Goal: Transaction & Acquisition: Obtain resource

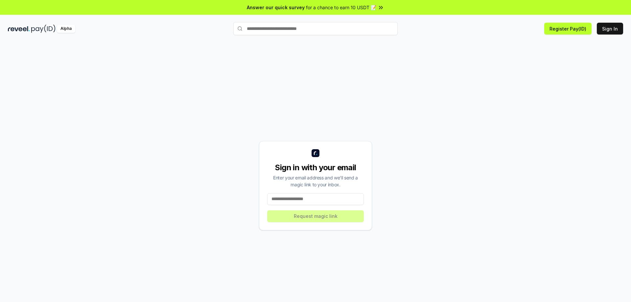
click at [292, 200] on input at bounding box center [315, 199] width 97 height 12
click at [308, 199] on input at bounding box center [315, 199] width 97 height 12
paste input "**********"
type input "**********"
click at [313, 218] on button "Request magic link" at bounding box center [315, 216] width 97 height 12
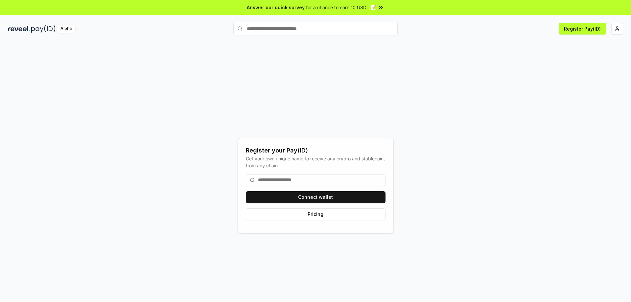
click at [285, 181] on input at bounding box center [316, 180] width 140 height 12
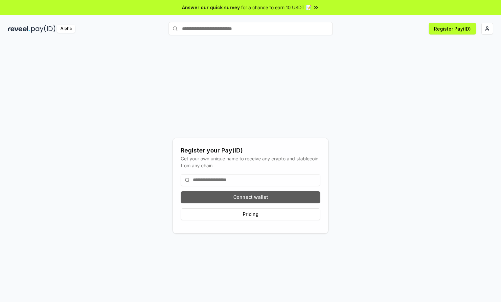
click at [250, 195] on button "Connect wallet" at bounding box center [251, 197] width 140 height 12
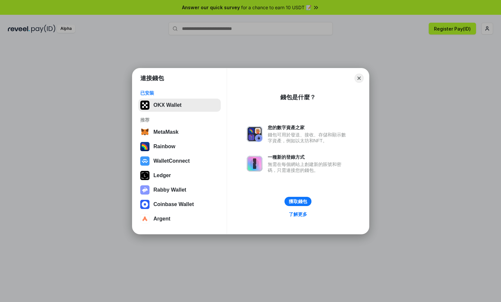
click at [175, 106] on button "OKX Wallet" at bounding box center [179, 105] width 83 height 13
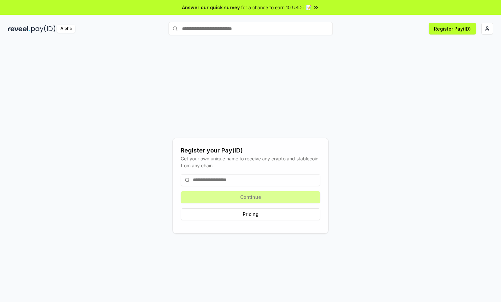
click at [208, 180] on input at bounding box center [251, 180] width 140 height 12
click at [201, 179] on input at bounding box center [251, 180] width 140 height 12
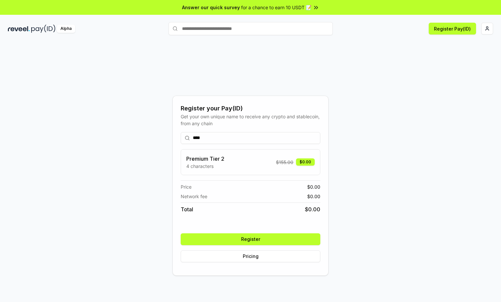
type input "****"
click at [248, 243] on button "Register" at bounding box center [251, 239] width 140 height 12
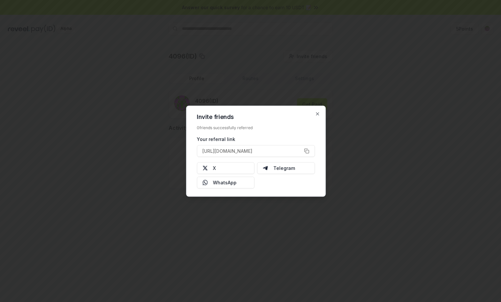
click at [254, 216] on div at bounding box center [250, 151] width 501 height 302
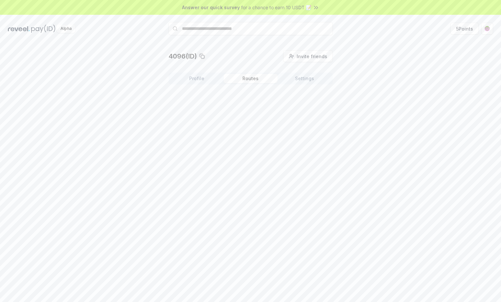
click at [256, 77] on button "Routes" at bounding box center [251, 78] width 54 height 9
click at [307, 96] on button "Create Route" at bounding box center [312, 96] width 41 height 12
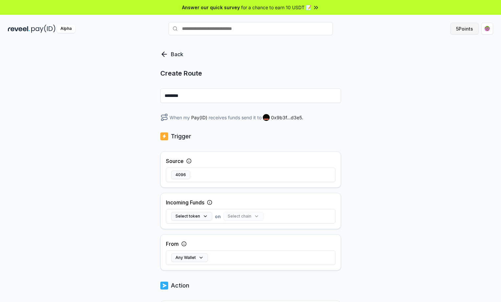
click at [460, 30] on button "5 Points" at bounding box center [465, 29] width 28 height 12
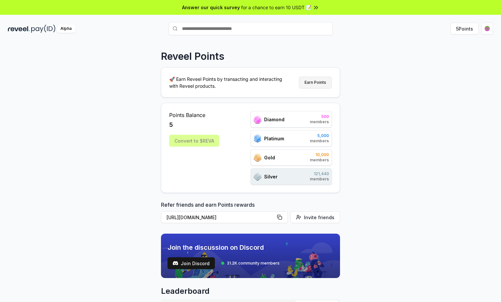
click at [311, 83] on button "Earn Points" at bounding box center [315, 83] width 33 height 12
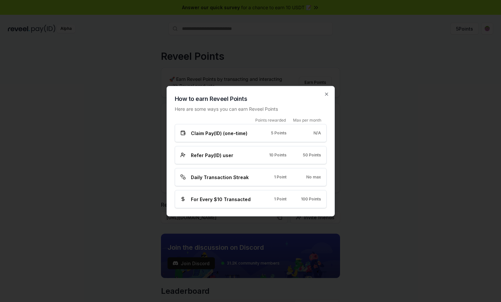
click at [226, 135] on span "Claim Pay(ID) (one-time)" at bounding box center [219, 133] width 57 height 7
click at [225, 153] on span "Refer Pay(ID) user" at bounding box center [212, 155] width 42 height 7
click at [227, 175] on span "Daily Transaction Streak" at bounding box center [220, 177] width 58 height 7
click at [326, 93] on icon "button" at bounding box center [327, 94] width 3 height 3
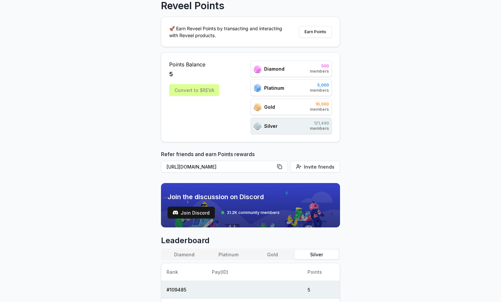
scroll to position [99, 0]
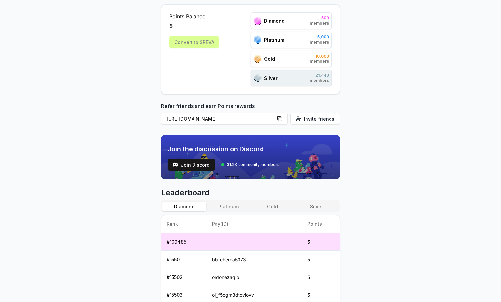
click at [186, 208] on button "Diamond" at bounding box center [184, 207] width 44 height 10
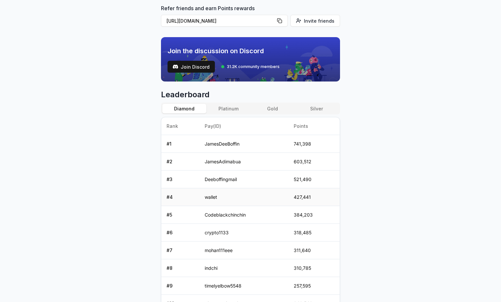
scroll to position [197, 0]
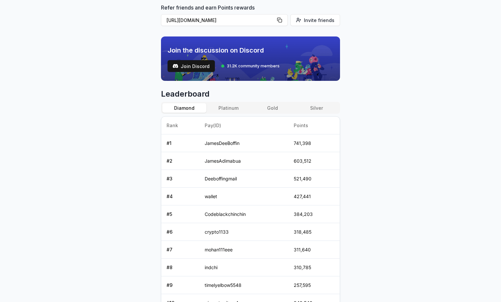
click at [95, 166] on body "Answer our quick survey for a chance to earn 10 USDT 📝 Alpha 5 Points Reveel Po…" at bounding box center [250, 151] width 501 height 302
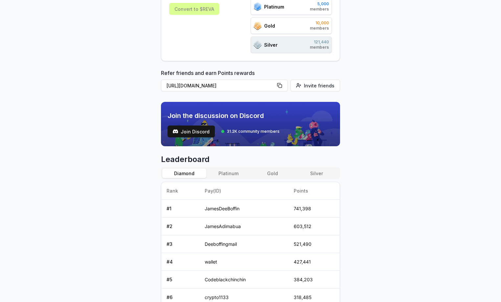
scroll to position [132, 0]
click at [233, 174] on button "Platinum" at bounding box center [228, 174] width 44 height 10
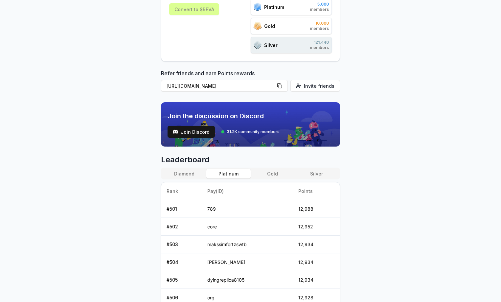
click at [191, 173] on button "Diamond" at bounding box center [184, 174] width 44 height 10
click at [227, 177] on button "Platinum" at bounding box center [228, 174] width 44 height 10
click at [273, 177] on button "Gold" at bounding box center [273, 174] width 44 height 10
click at [223, 175] on button "Platinum" at bounding box center [228, 174] width 44 height 10
click at [190, 176] on button "Diamond" at bounding box center [184, 174] width 44 height 10
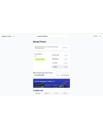
scroll to position [0, 0]
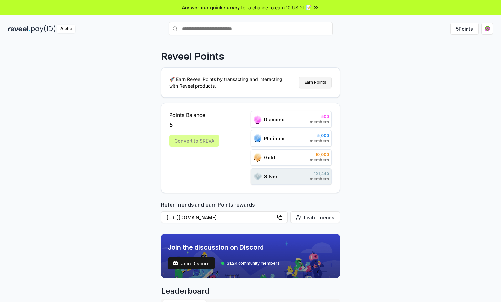
click at [318, 84] on button "Earn Points" at bounding box center [315, 83] width 33 height 12
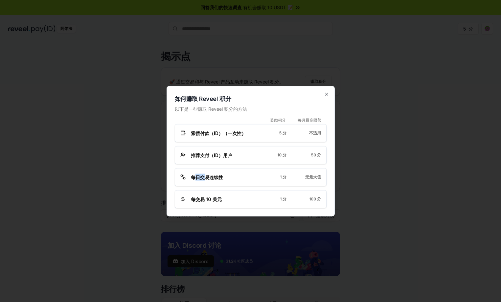
drag, startPoint x: 195, startPoint y: 176, endPoint x: 213, endPoint y: 178, distance: 18.2
click at [209, 178] on font "每日交易连续性" at bounding box center [207, 177] width 32 height 6
copy font "日交"
click at [214, 178] on font "每日交易连续性" at bounding box center [207, 177] width 32 height 6
drag, startPoint x: 219, startPoint y: 178, endPoint x: 206, endPoint y: 178, distance: 12.8
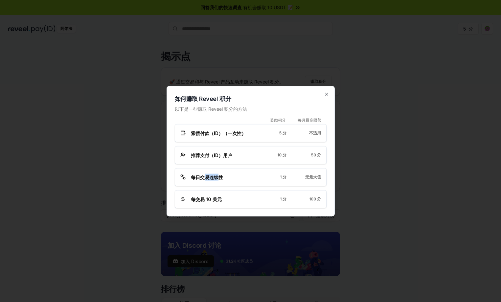
click at [206, 178] on font "每日交易连续性" at bounding box center [207, 177] width 32 height 6
copy font "易连续"
click at [206, 178] on font "每日交易连续性" at bounding box center [207, 177] width 32 height 6
click at [183, 177] on icon at bounding box center [183, 177] width 5 height 5
drag, startPoint x: 200, startPoint y: 198, endPoint x: 216, endPoint y: 201, distance: 15.7
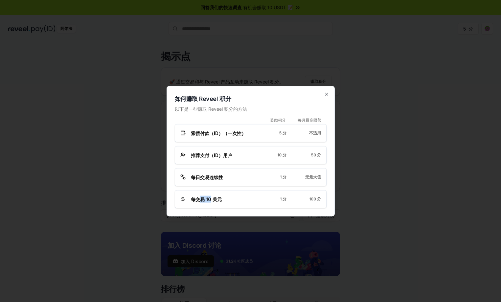
click at [213, 201] on font "每交易 10 美元" at bounding box center [206, 199] width 31 height 6
copy font "易 10"
click at [216, 201] on font "每交易 10 美元" at bounding box center [206, 199] width 31 height 6
click at [262, 196] on div "每交易 10 美元 1 分 100 分" at bounding box center [251, 199] width 141 height 7
click at [327, 94] on icon "button" at bounding box center [326, 93] width 5 height 5
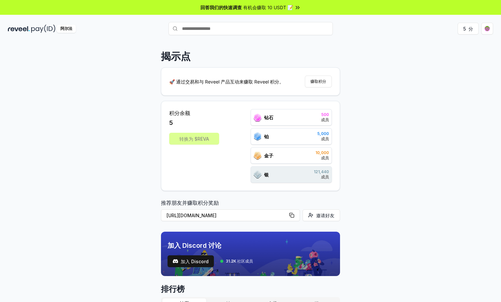
click at [415, 146] on div "揭示点 🚀 通过交易和与 Reveel 产品互动来赚取 Reveel 积分。 赚取积分 积分余额 5 转换为 $[PERSON_NAME] 钻石 500 成员…" at bounding box center [250, 179] width 501 height 284
